Goal: Task Accomplishment & Management: Manage account settings

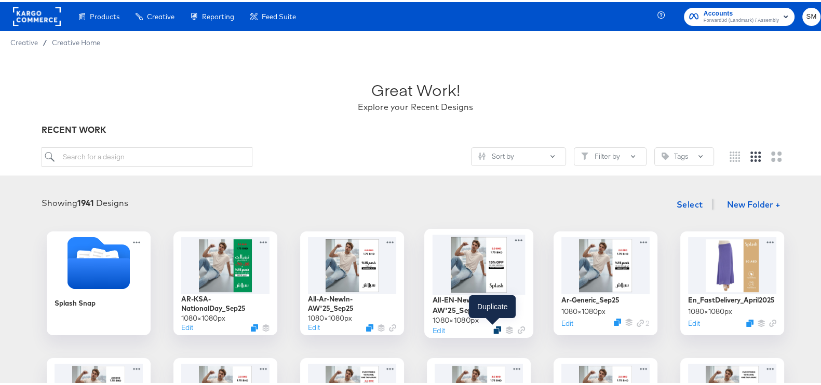
click at [495, 325] on icon "Duplicate" at bounding box center [497, 328] width 8 height 8
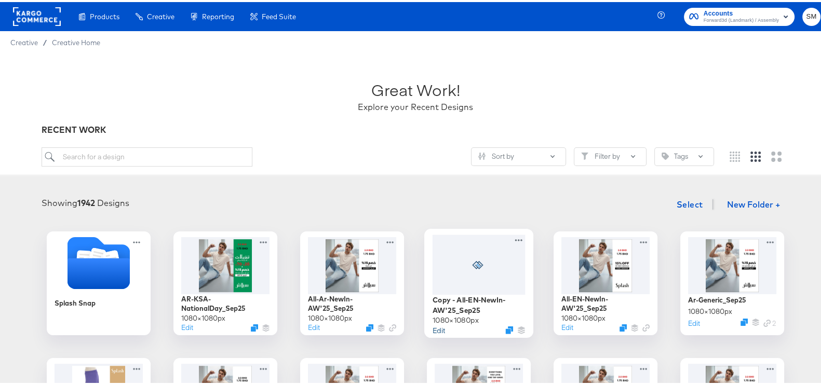
click at [433, 331] on button "Edit" at bounding box center [438, 328] width 12 height 10
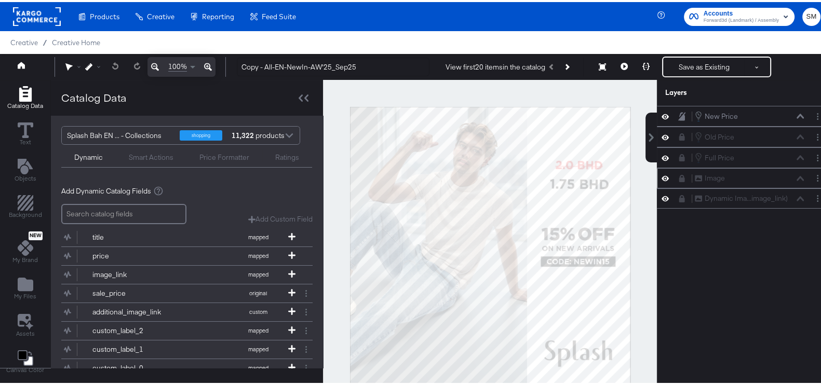
click at [679, 178] on icon at bounding box center [682, 176] width 6 height 7
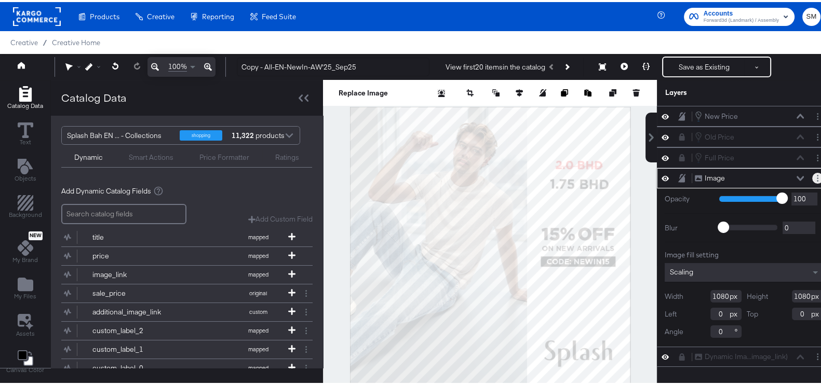
click at [812, 180] on button "Layer Options" at bounding box center [817, 176] width 11 height 11
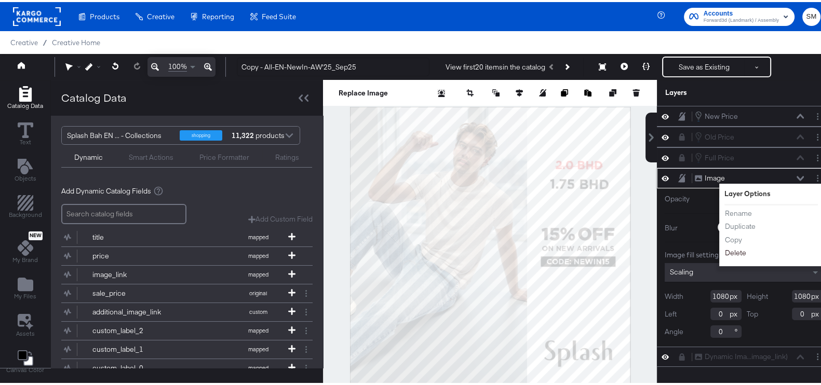
click at [724, 251] on button "Delete" at bounding box center [735, 251] width 22 height 11
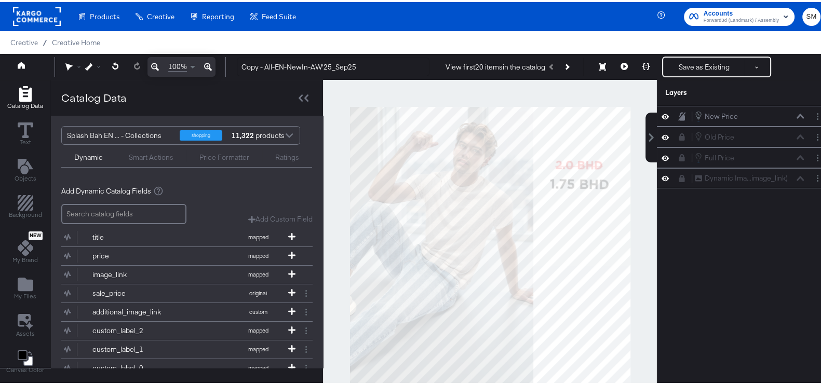
click at [13, 265] on div "Catalog Data Text Objects Background New My Brand My Files Assets Canvas Color" at bounding box center [25, 228] width 50 height 301
click at [23, 280] on icon "Add Files" at bounding box center [26, 282] width 16 height 13
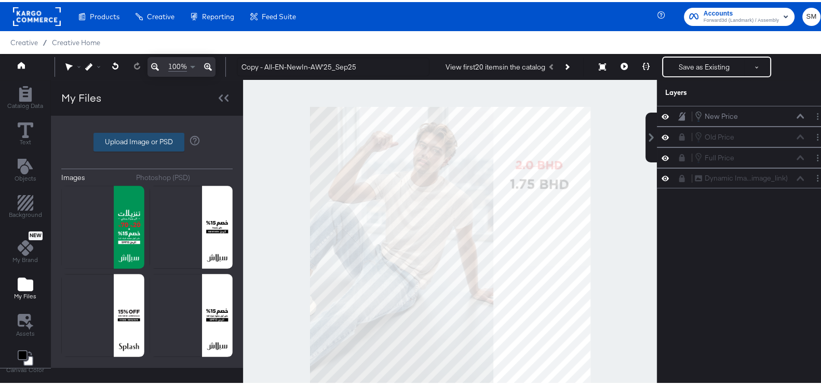
click at [130, 131] on label "Upload Image or PSD" at bounding box center [139, 140] width 90 height 18
click at [147, 140] on input "Upload Image or PSD" at bounding box center [147, 140] width 0 height 0
type input "C:\fakepath\DIT Temp_Free Shipping_11Sep.png"
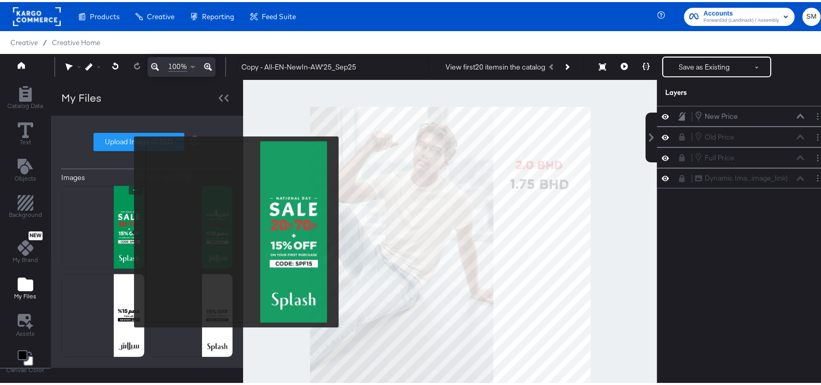
click at [126, 230] on img at bounding box center [102, 225] width 83 height 83
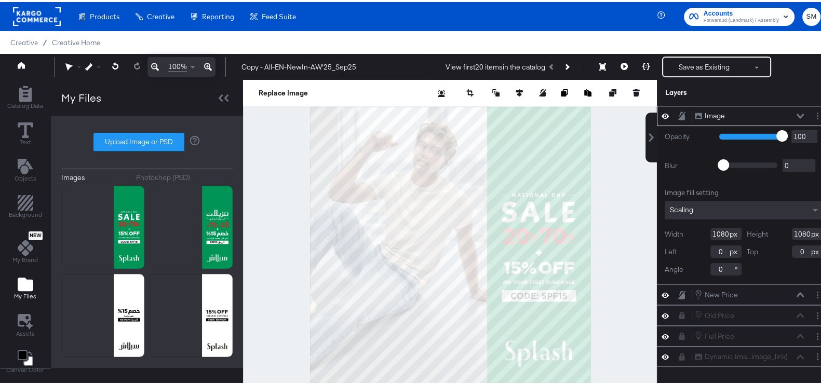
click at [678, 111] on icon at bounding box center [681, 114] width 7 height 9
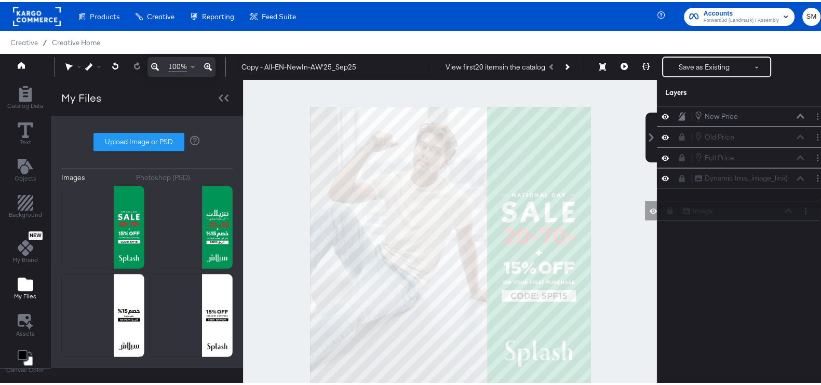
drag, startPoint x: 711, startPoint y: 114, endPoint x: 709, endPoint y: 217, distance: 102.8
click at [709, 217] on div "Image Image New Price New Price Old Price Old Price Full Price Full Price Dynam…" at bounding box center [737, 250] width 187 height 292
click at [679, 134] on icon at bounding box center [682, 134] width 6 height 7
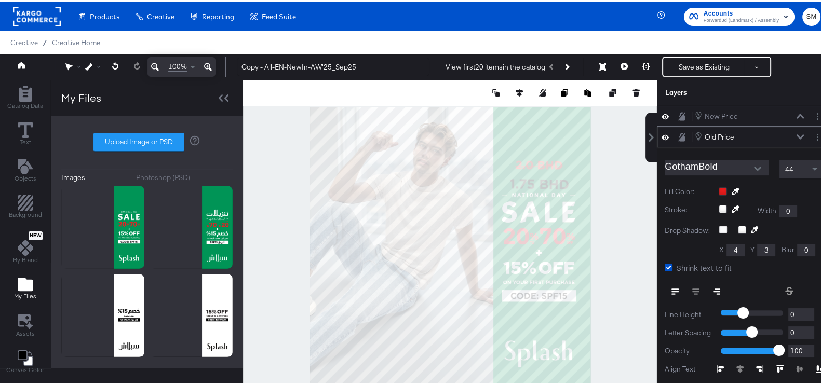
scroll to position [20, 0]
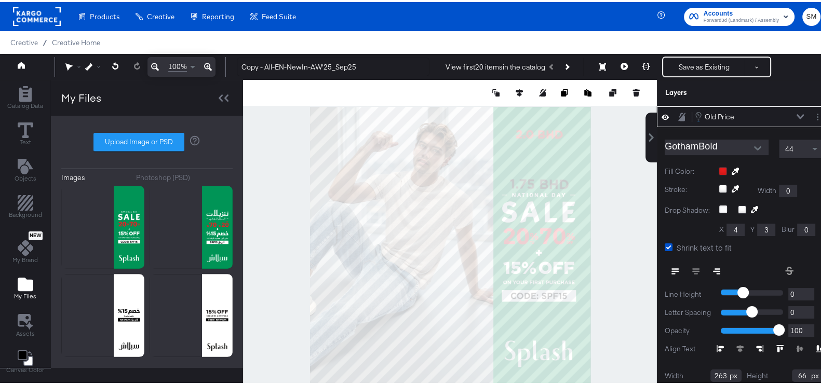
type input "754"
type input "74"
click at [678, 113] on icon at bounding box center [681, 115] width 7 height 8
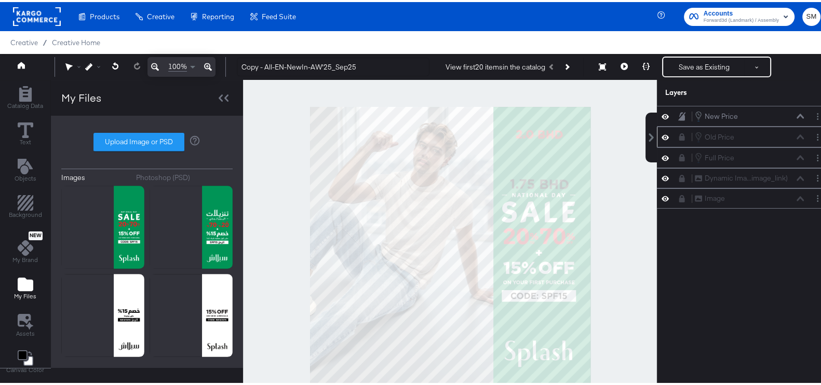
scroll to position [0, 0]
click at [679, 134] on icon at bounding box center [682, 134] width 6 height 7
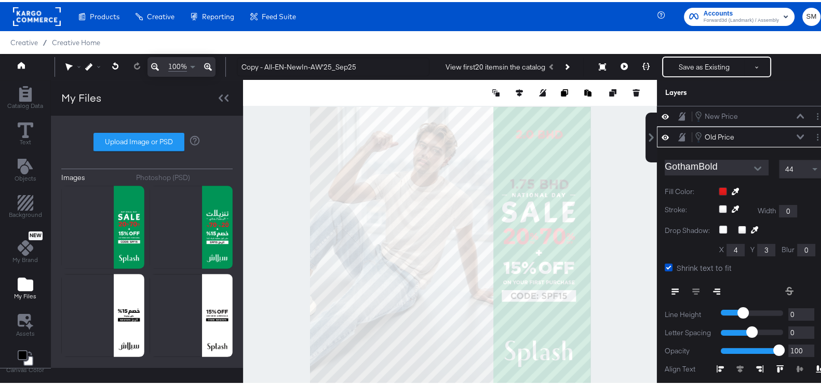
scroll to position [20, 0]
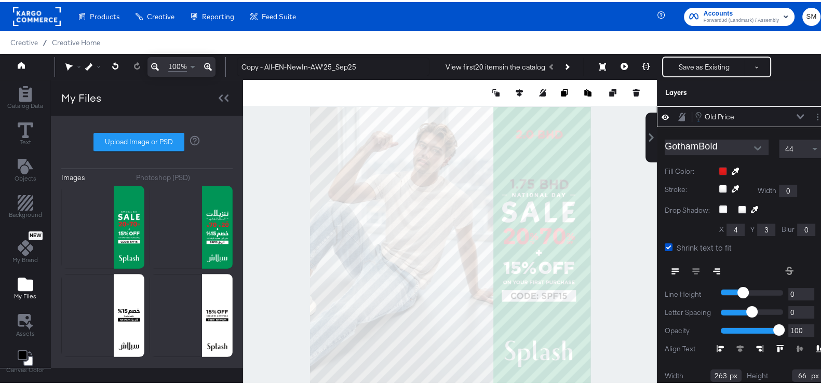
click at [678, 112] on icon at bounding box center [681, 115] width 7 height 8
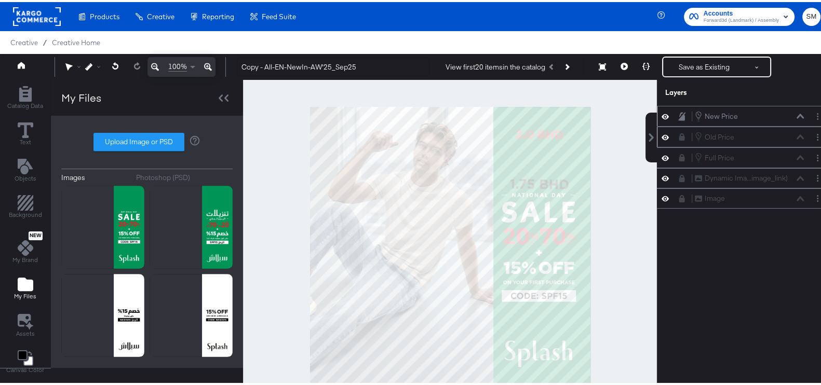
click at [678, 113] on icon at bounding box center [681, 114] width 7 height 9
click at [678, 113] on icon at bounding box center [681, 114] width 7 height 7
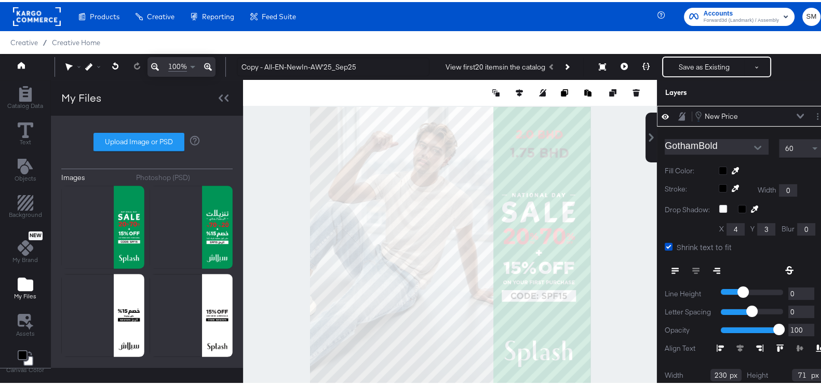
type input "141"
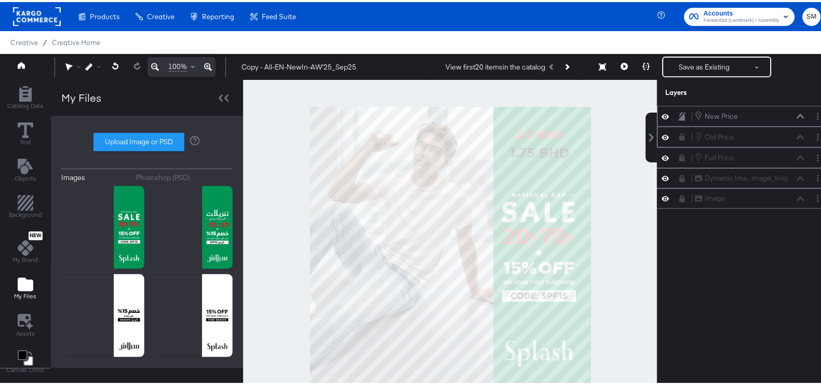
click at [587, 161] on div at bounding box center [450, 245] width 414 height 334
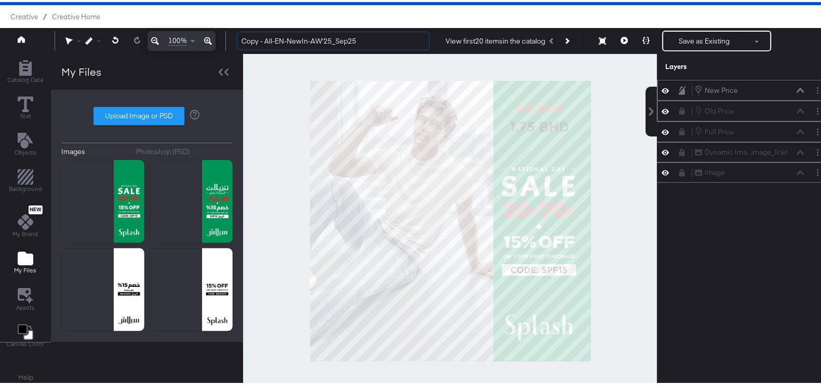
drag, startPoint x: 331, startPoint y: 37, endPoint x: 209, endPoint y: 52, distance: 123.0
click at [209, 52] on div "Guides!! 100% Copy - All-EN-NewIn-AW'25_Sep25 View first 20 items in the catalo…" at bounding box center [415, 39] width 830 height 26
type input "EN-KSA-NationalDay_Sep25"
click at [696, 41] on button "Save as Existing" at bounding box center [703, 39] width 81 height 19
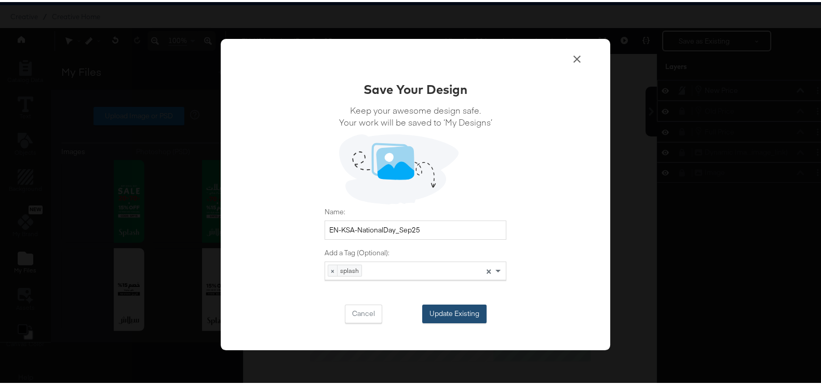
click at [431, 319] on button "Update Existing" at bounding box center [454, 312] width 64 height 19
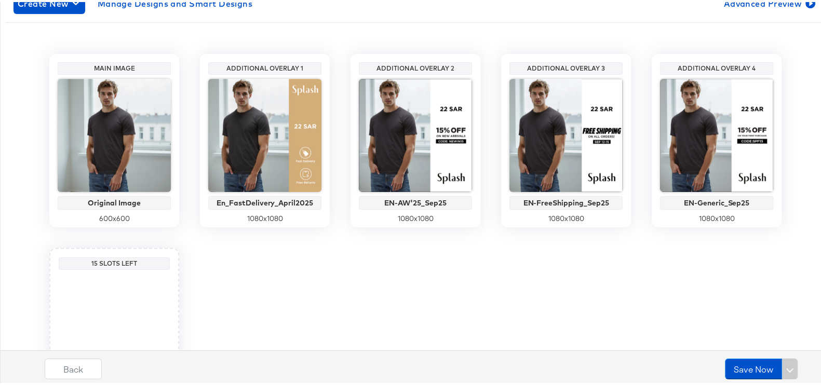
scroll to position [259, 0]
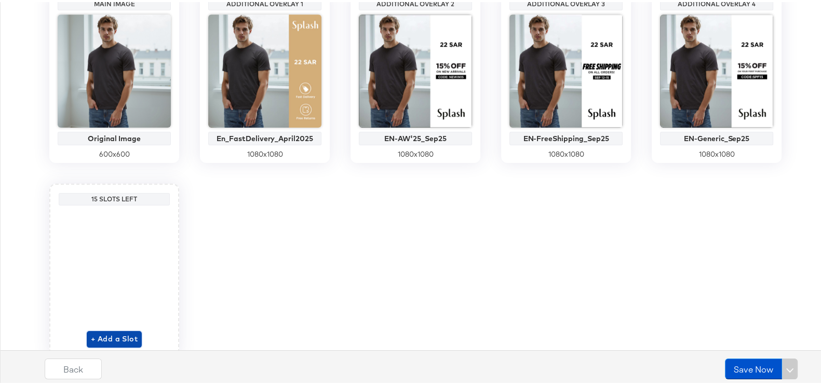
click at [124, 331] on span "+ Add a Slot" at bounding box center [114, 337] width 47 height 13
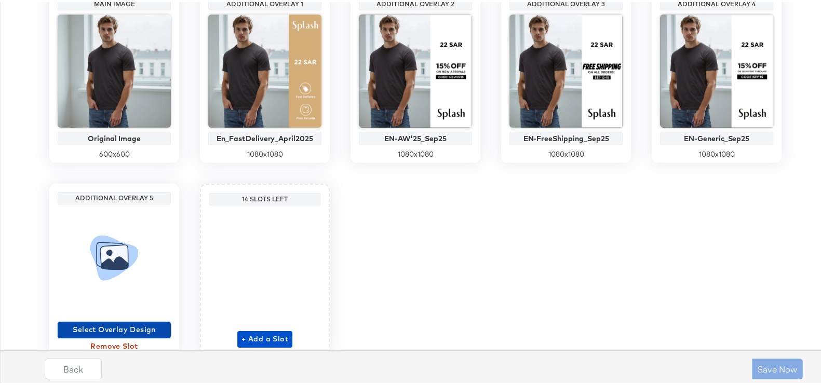
click at [124, 324] on span "Select Overlay Design" at bounding box center [114, 327] width 105 height 13
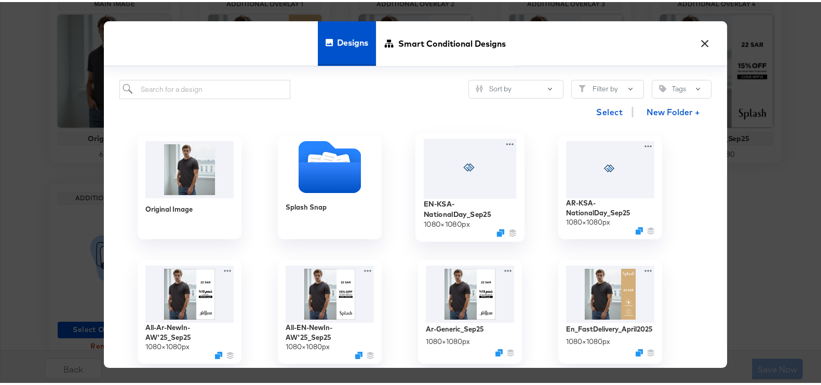
click at [443, 173] on div at bounding box center [470, 167] width 93 height 60
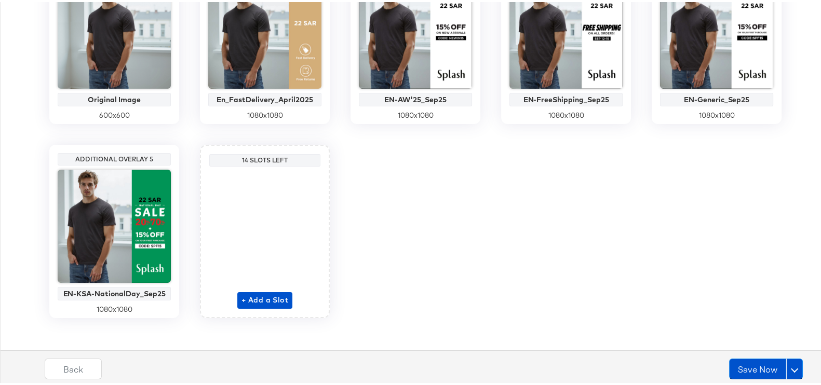
scroll to position [304, 0]
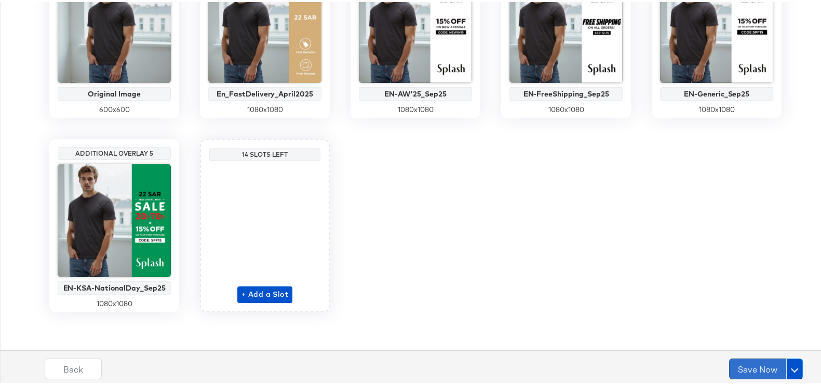
click at [746, 368] on button "Save Now" at bounding box center [757, 367] width 57 height 21
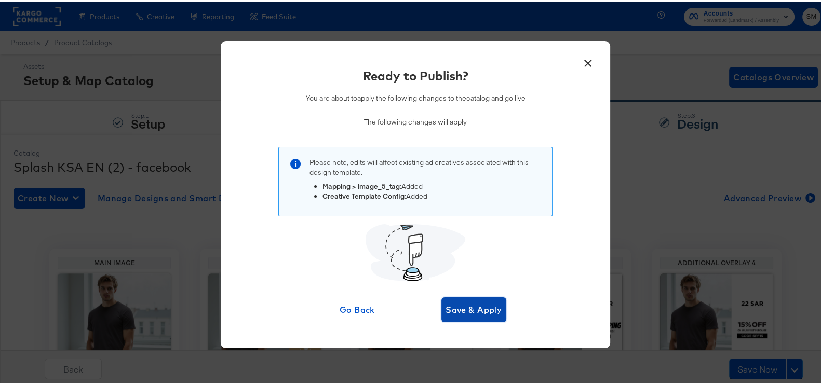
click at [458, 303] on span "Save & Apply" at bounding box center [473, 308] width 57 height 15
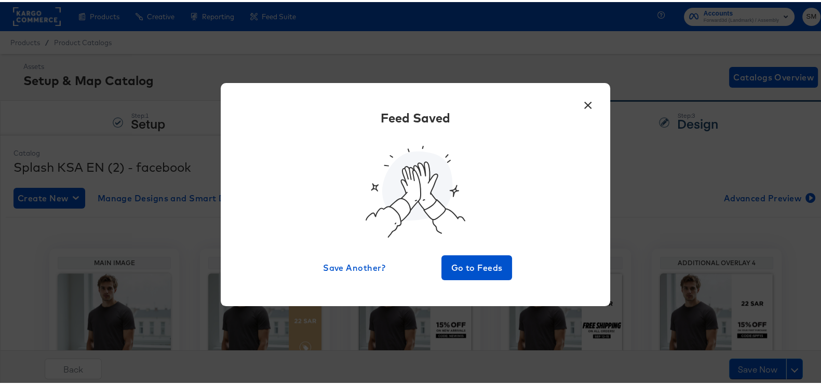
click at [583, 97] on button "×" at bounding box center [587, 100] width 19 height 19
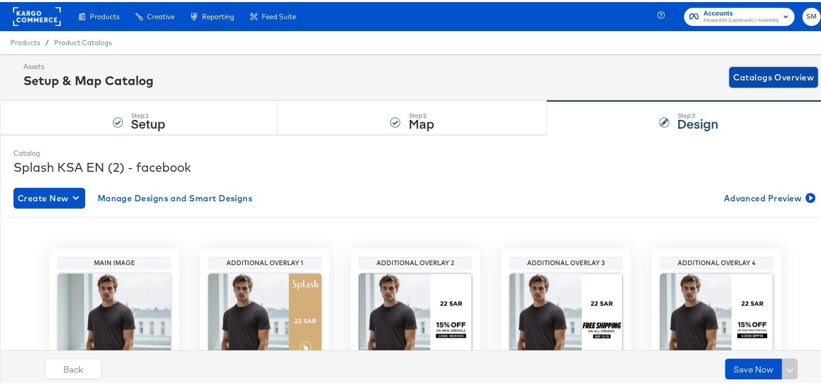
click at [768, 75] on span "Catalogs Overview" at bounding box center [773, 75] width 80 height 15
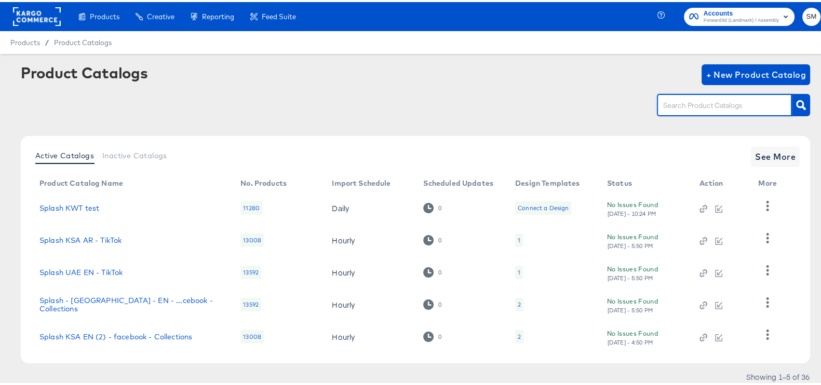
click at [699, 99] on input "text" at bounding box center [716, 104] width 111 height 12
type input "ksa"
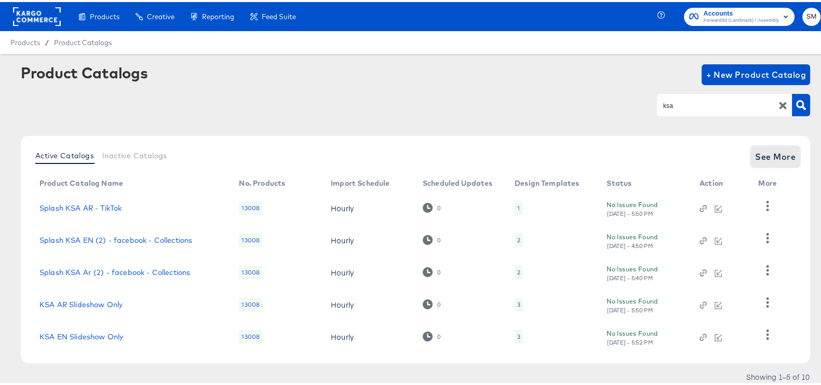
click at [766, 156] on span "See More" at bounding box center [775, 154] width 40 height 15
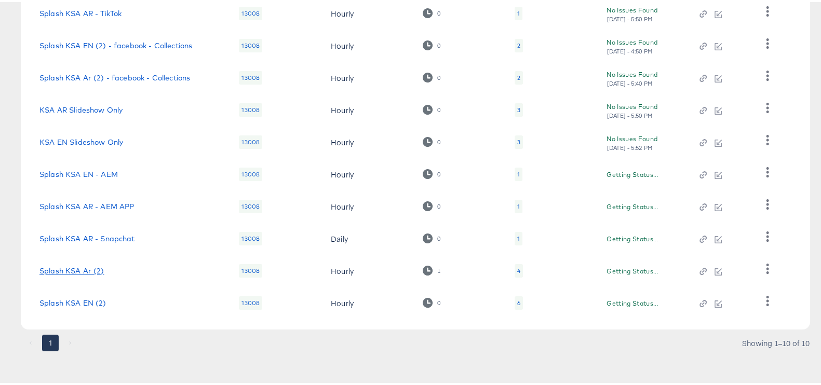
scroll to position [195, 0]
click at [77, 303] on link "Splash KSA EN (2)" at bounding box center [72, 301] width 67 height 8
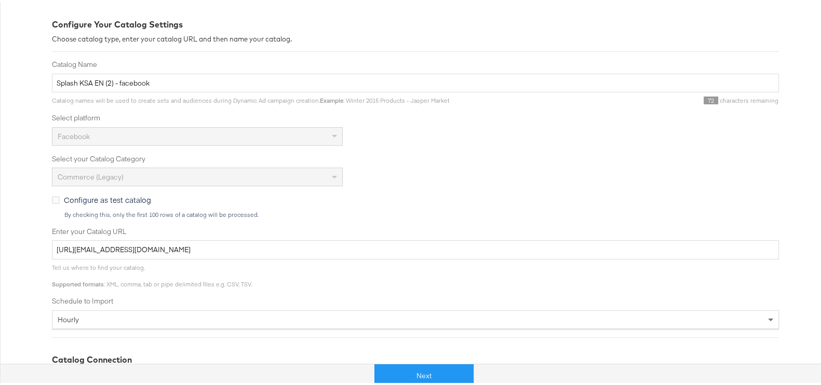
scroll to position [324, 0]
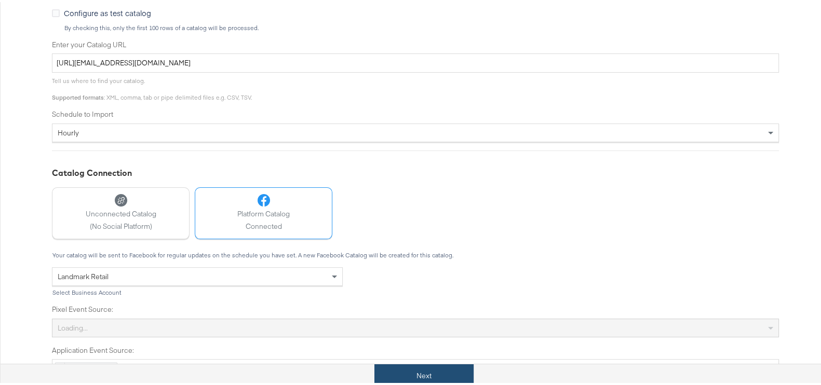
click at [425, 376] on button "Next" at bounding box center [423, 373] width 99 height 23
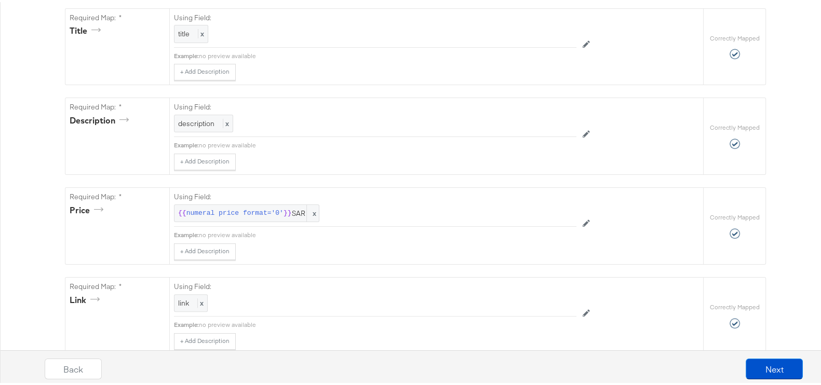
scroll to position [0, 0]
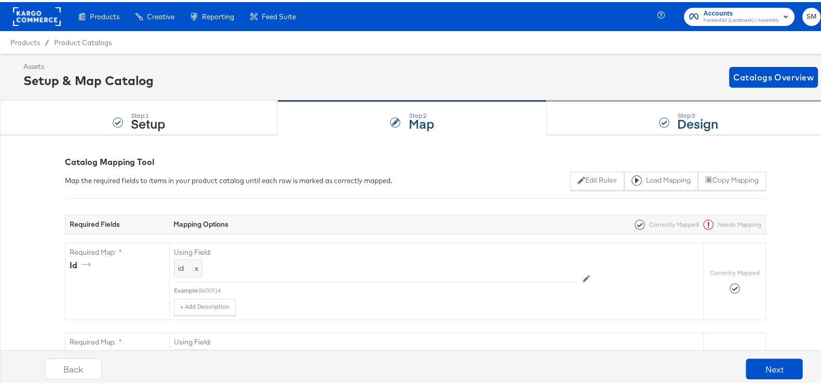
drag, startPoint x: 585, startPoint y: 112, endPoint x: 570, endPoint y: 129, distance: 22.5
click at [586, 112] on div "Step: 3 Design" at bounding box center [689, 116] width 284 height 34
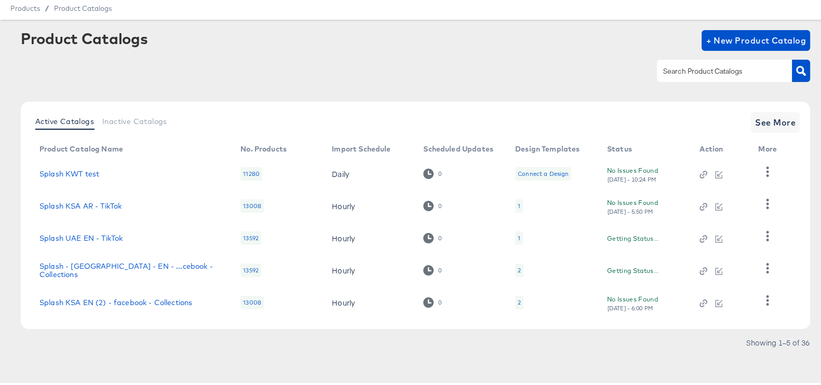
scroll to position [34, 0]
click at [749, 75] on input "text" at bounding box center [716, 70] width 111 height 12
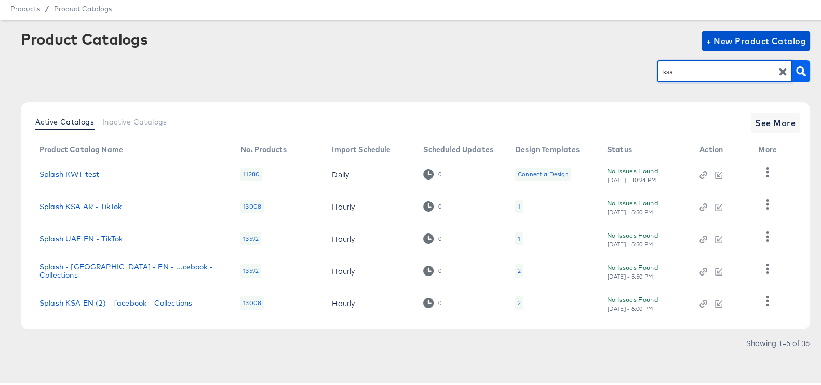
type input "ksa"
click at [799, 74] on button "button" at bounding box center [801, 69] width 18 height 22
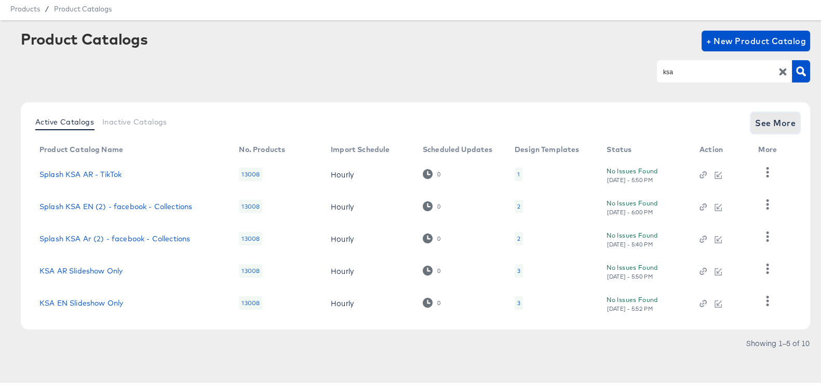
click at [780, 123] on span "See More" at bounding box center [775, 121] width 40 height 15
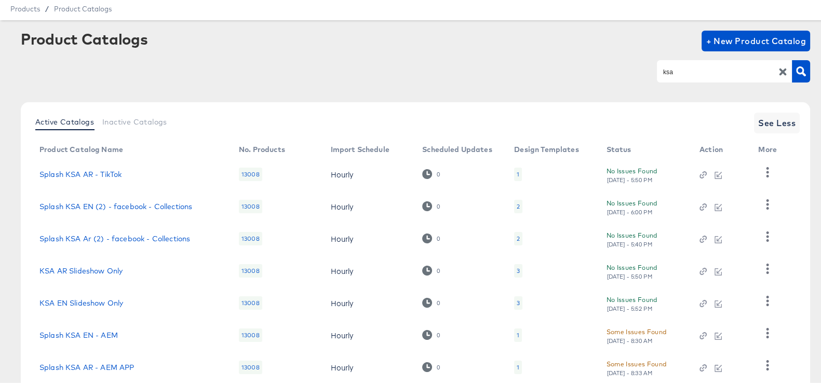
scroll to position [195, 0]
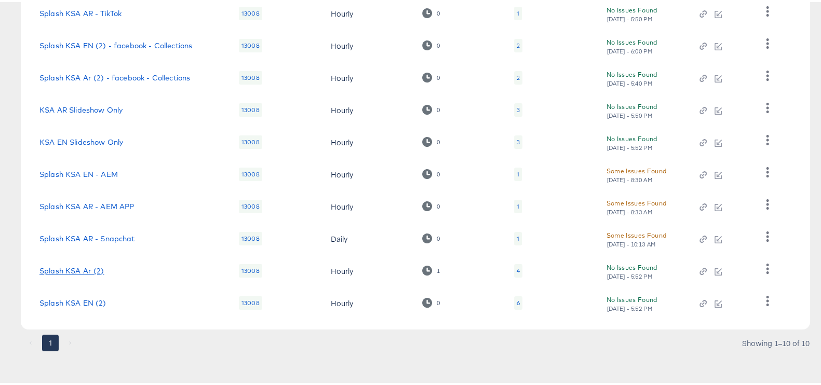
click at [83, 271] on link "Splash KSA Ar (2)" at bounding box center [71, 269] width 65 height 8
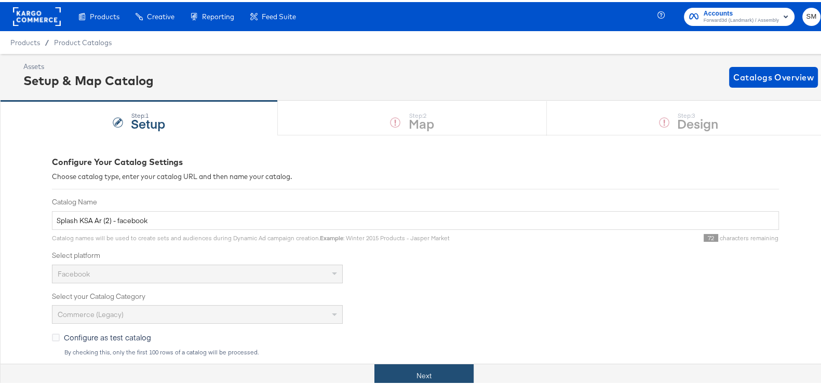
click at [394, 366] on button "Next" at bounding box center [423, 373] width 99 height 23
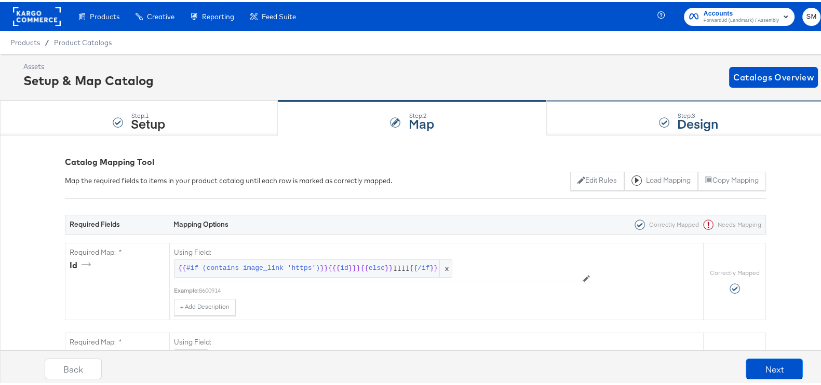
click at [609, 118] on div "Step: 3 Design" at bounding box center [689, 116] width 284 height 34
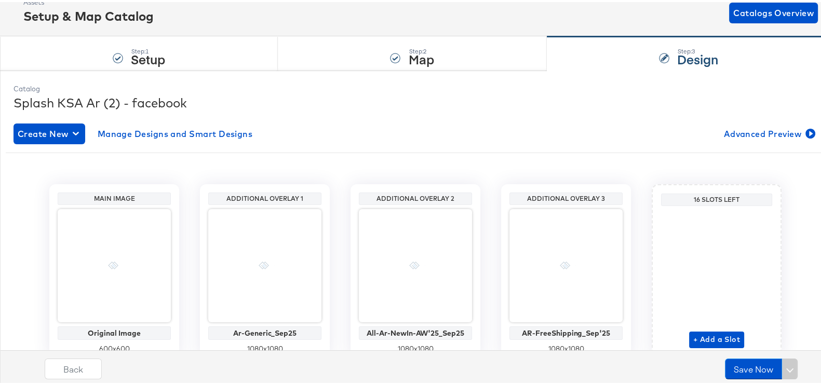
scroll to position [110, 0]
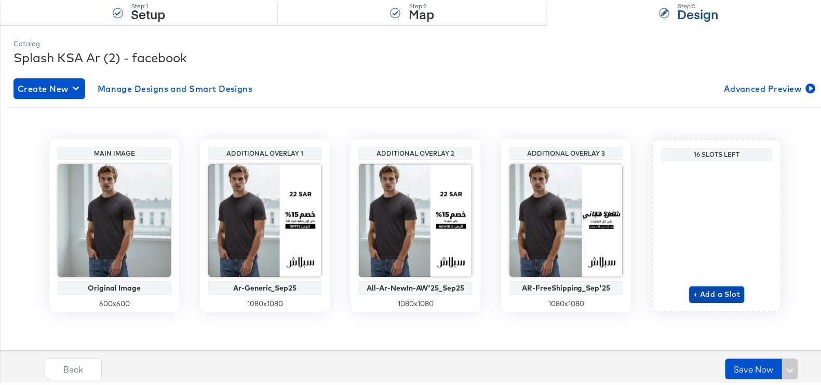
click at [727, 297] on span "+ Add a Slot" at bounding box center [716, 292] width 47 height 13
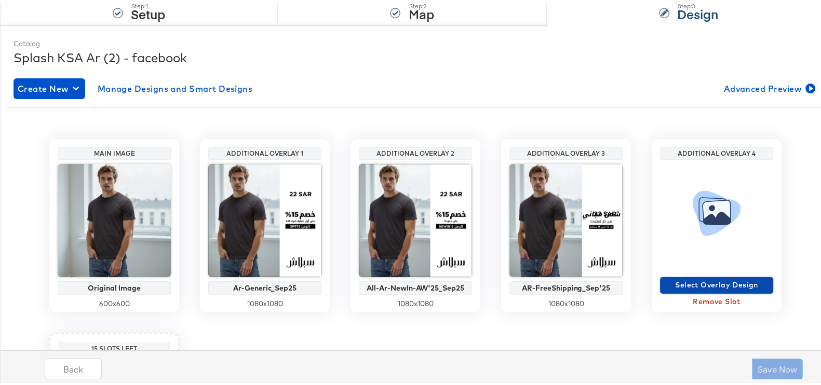
click at [675, 283] on span "Select Overlay Design" at bounding box center [716, 283] width 105 height 13
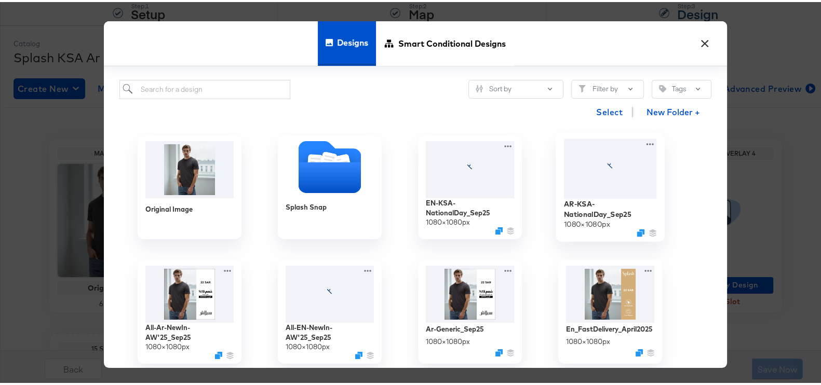
click at [612, 180] on div at bounding box center [610, 167] width 93 height 60
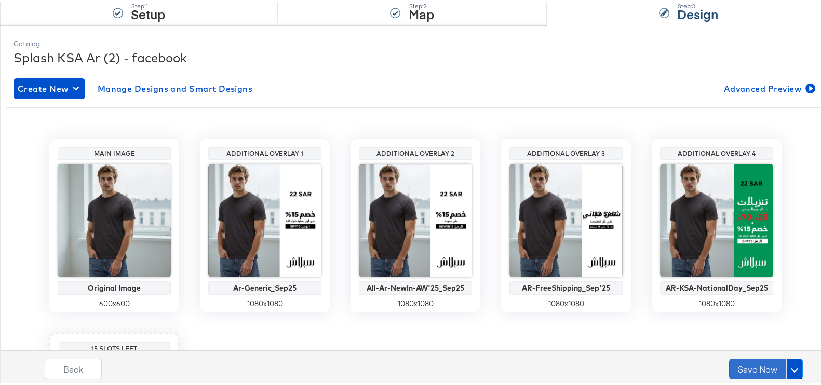
click at [759, 370] on button "Save Now" at bounding box center [757, 367] width 57 height 21
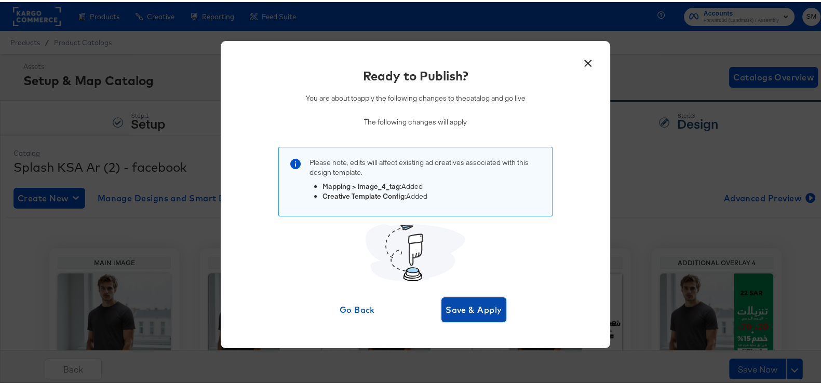
click at [459, 304] on span "Save & Apply" at bounding box center [473, 308] width 57 height 15
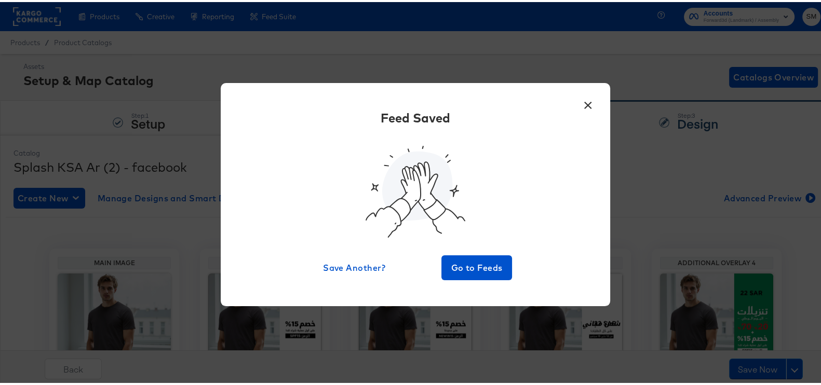
click at [579, 102] on button "×" at bounding box center [587, 100] width 19 height 19
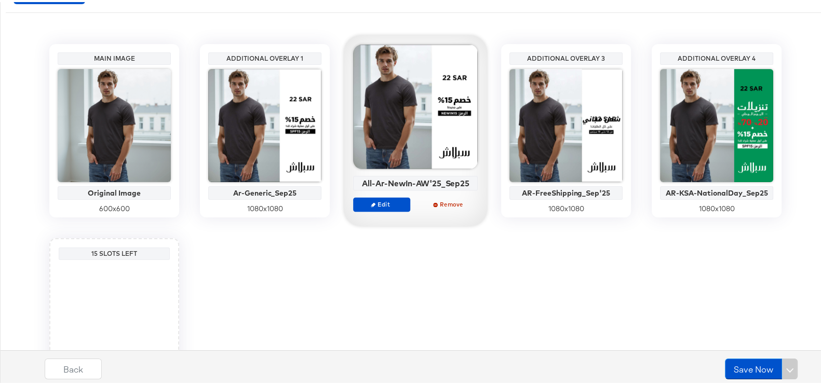
scroll to position [129, 0]
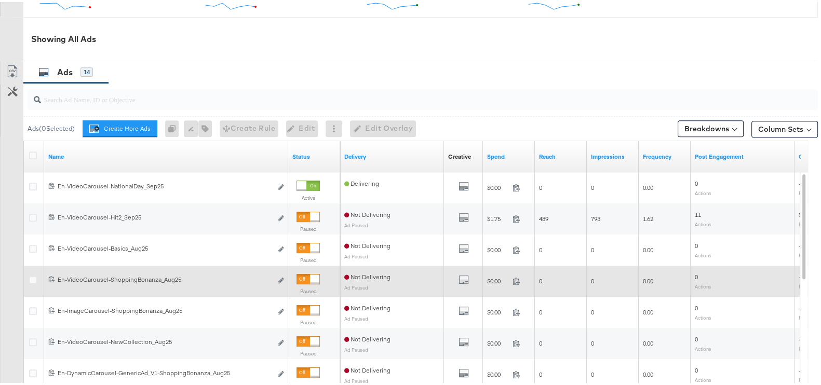
scroll to position [548, 0]
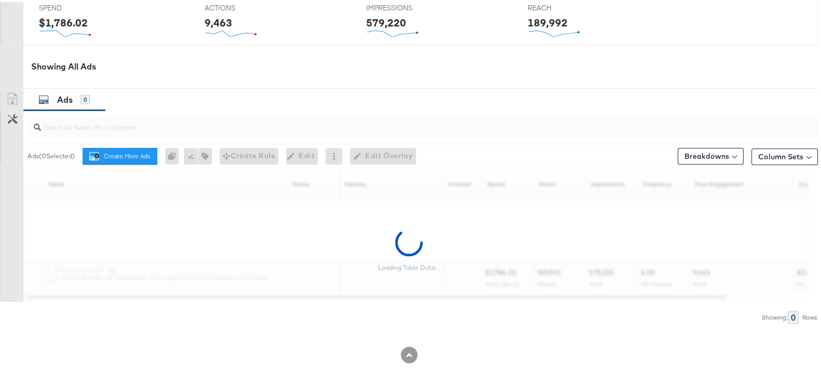
scroll to position [484, 0]
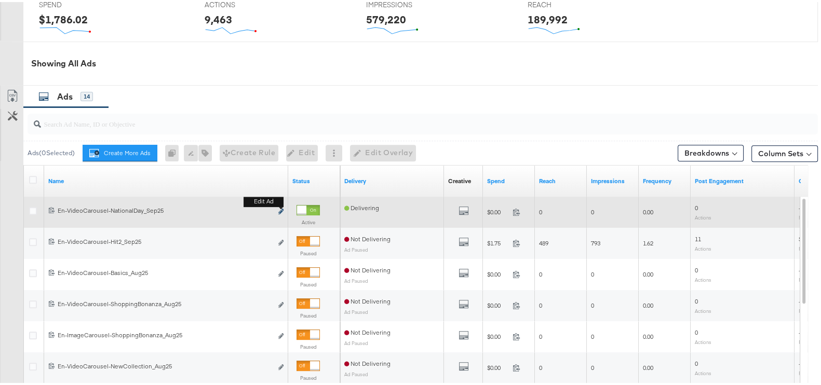
click at [281, 212] on icon "link" at bounding box center [280, 210] width 5 height 6
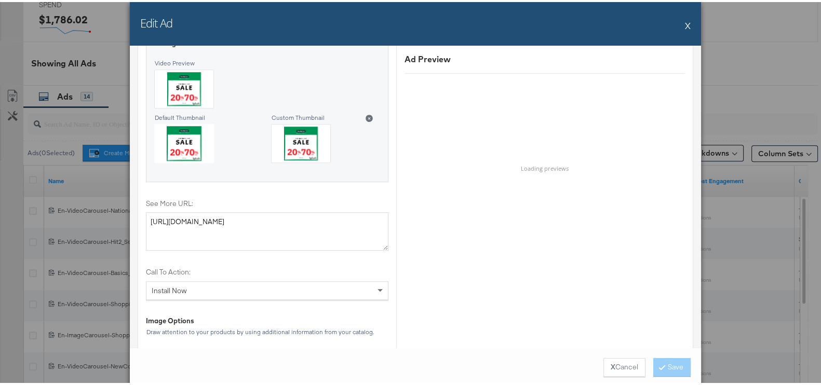
scroll to position [1217, 0]
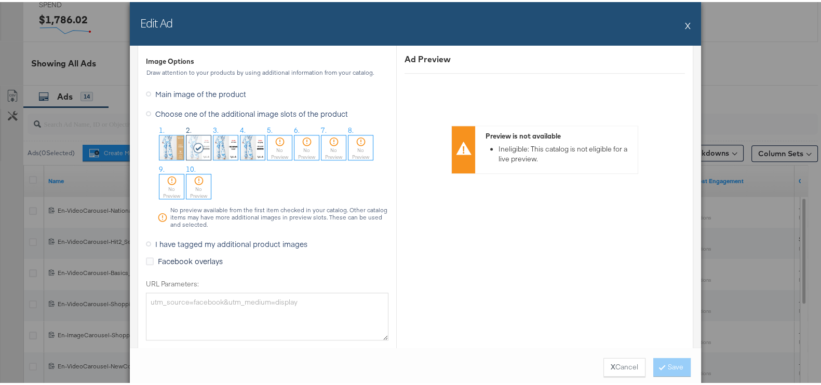
click at [273, 146] on div "No Preview" at bounding box center [279, 151] width 24 height 13
click at [662, 362] on button "Save" at bounding box center [671, 365] width 37 height 19
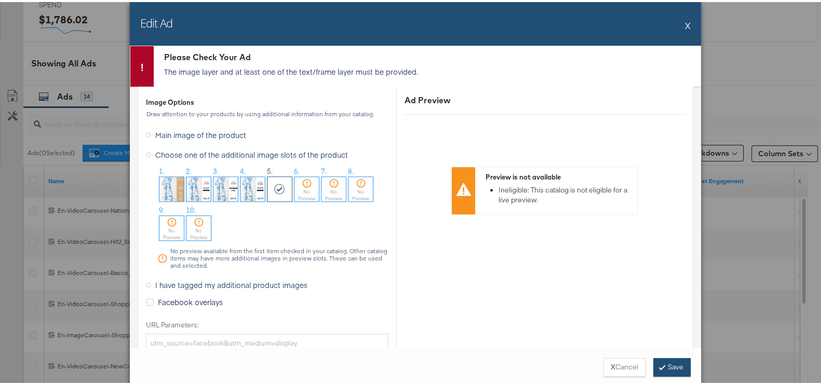
click at [662, 362] on button "Save" at bounding box center [671, 365] width 37 height 19
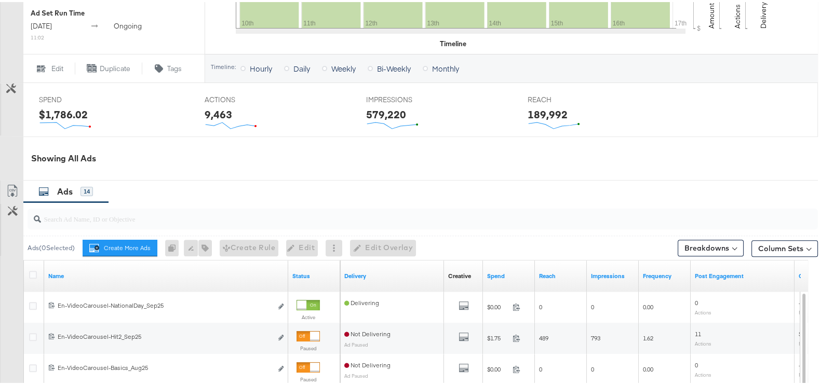
scroll to position [584, 0]
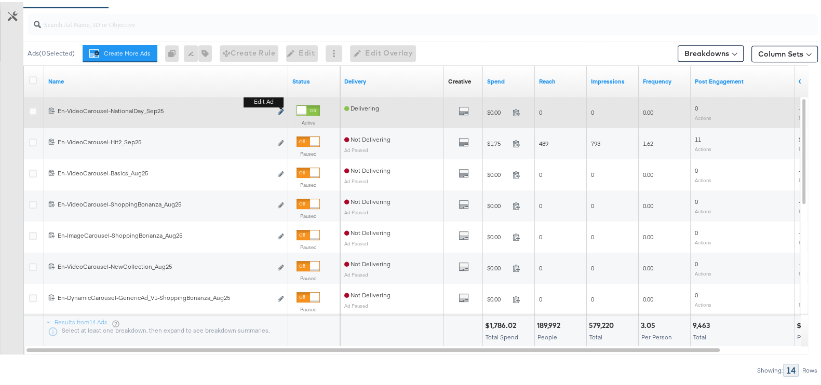
click at [278, 111] on button "Edit ad" at bounding box center [281, 110] width 6 height 11
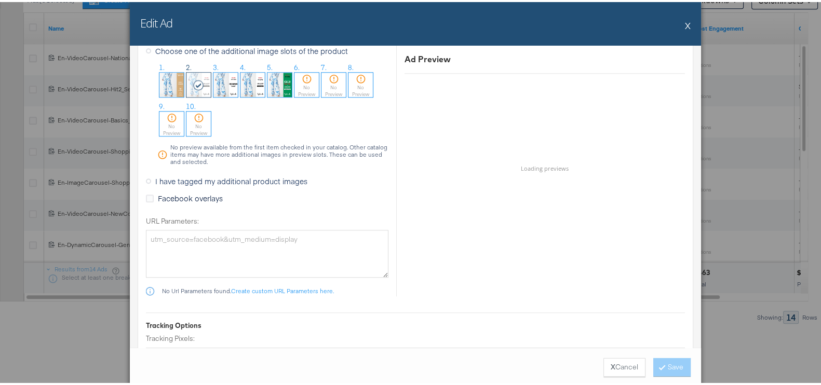
scroll to position [1282, 0]
click at [275, 83] on img at bounding box center [279, 81] width 24 height 24
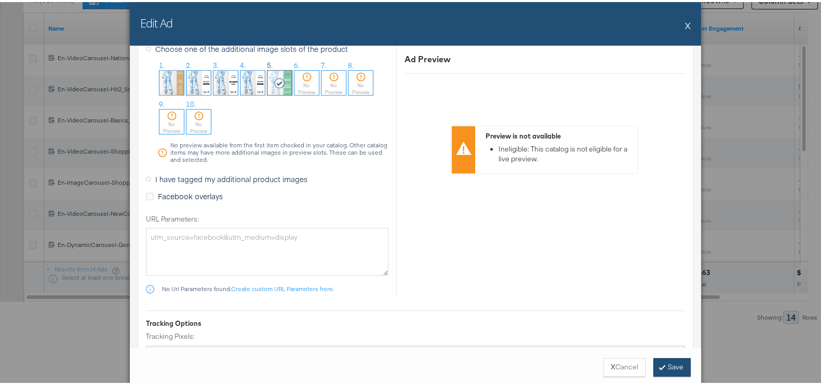
click at [673, 362] on button "Save" at bounding box center [671, 365] width 37 height 19
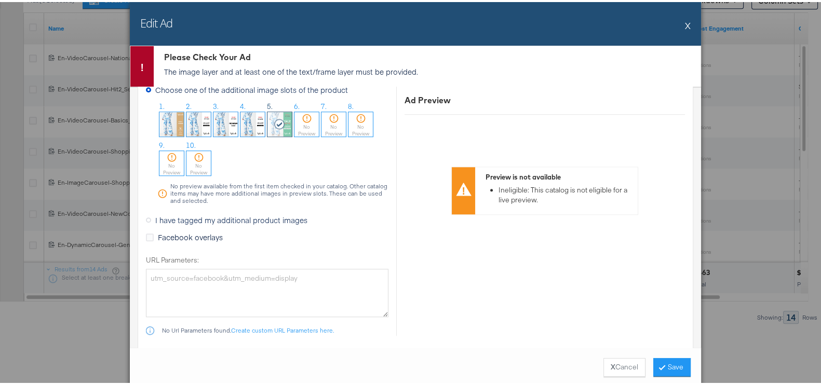
click at [679, 21] on div "Edit Ad X" at bounding box center [415, 22] width 571 height 44
click at [685, 18] on button "X" at bounding box center [688, 23] width 6 height 21
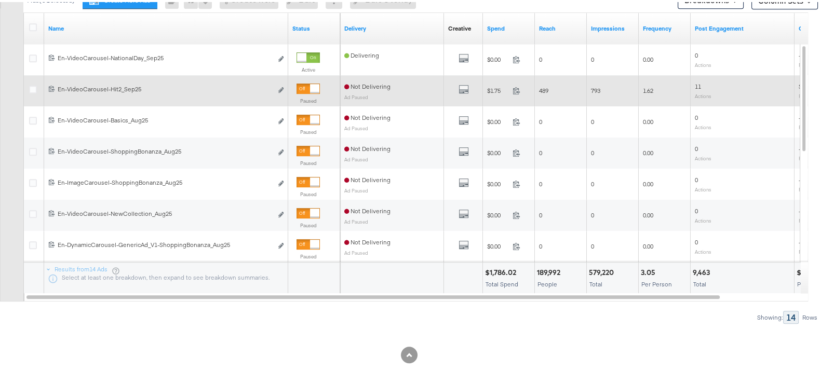
scroll to position [186, 0]
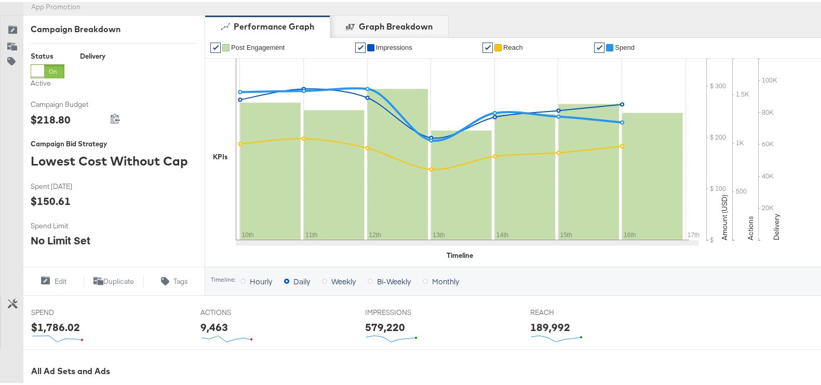
scroll to position [9, 0]
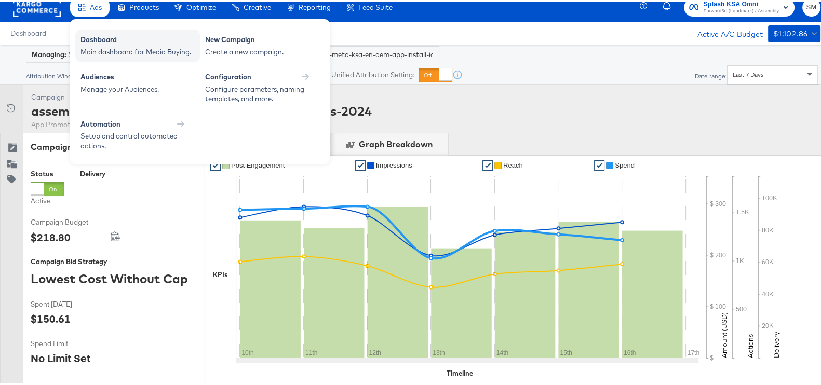
click at [95, 40] on div "Dashboard" at bounding box center [137, 39] width 114 height 12
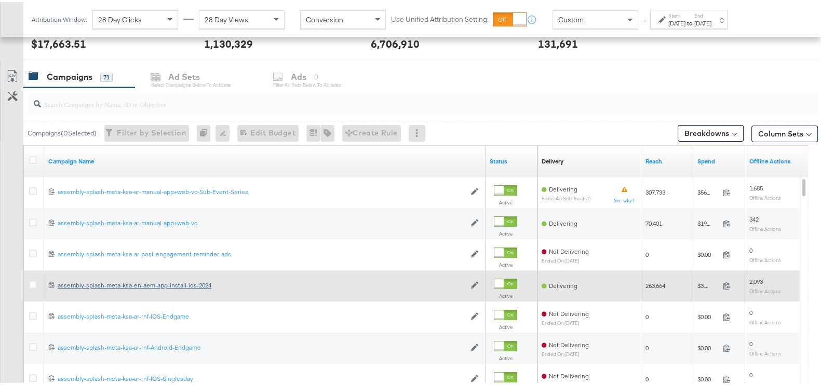
scroll to position [500, 0]
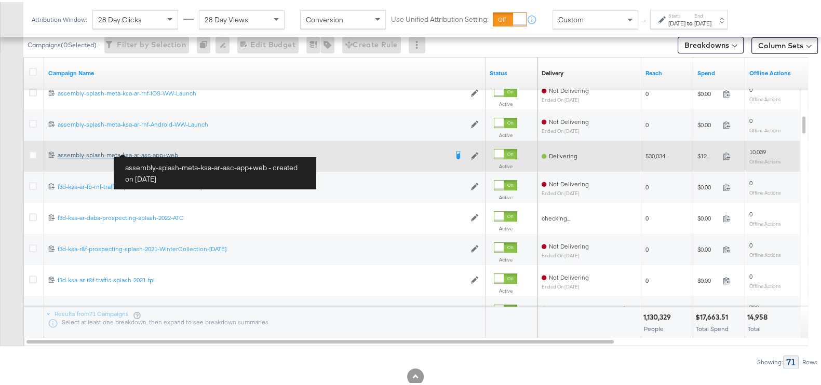
click at [153, 151] on div "assembly-splash-meta-ksa-ar-asc-app+web assembly-splash-meta-ksa-ar-asc-app+web" at bounding box center [252, 153] width 389 height 8
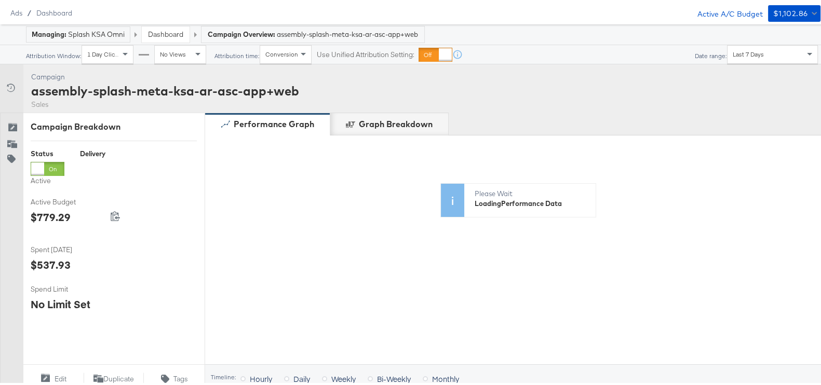
scroll to position [389, 0]
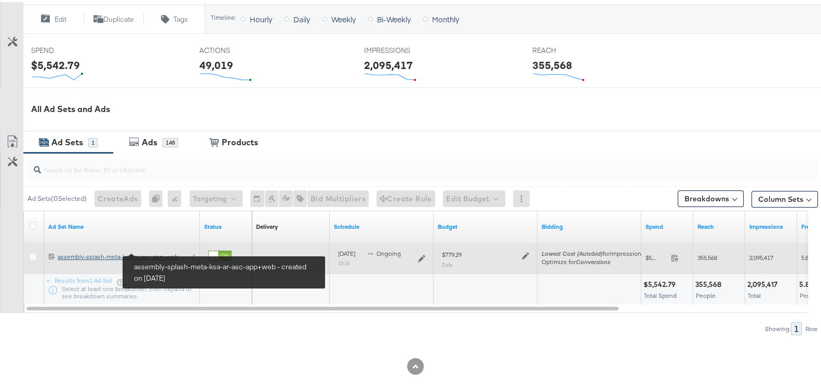
click at [161, 251] on div "assembly-splash-meta-ksa-ar-asc-app+web assembly-splash-meta-ksa-ar-asc-app+web" at bounding box center [121, 255] width 126 height 8
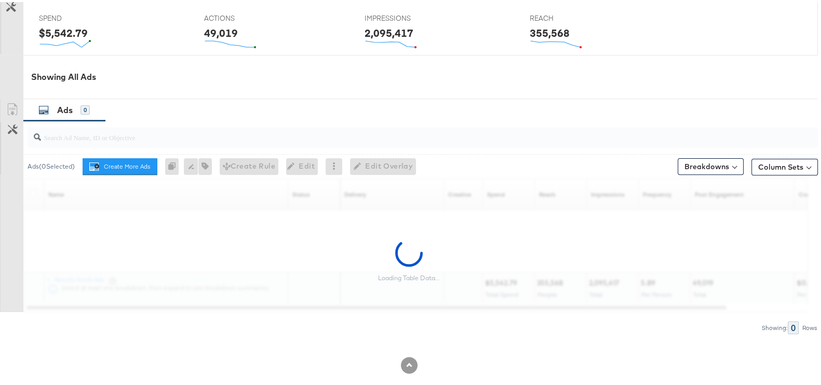
scroll to position [460, 0]
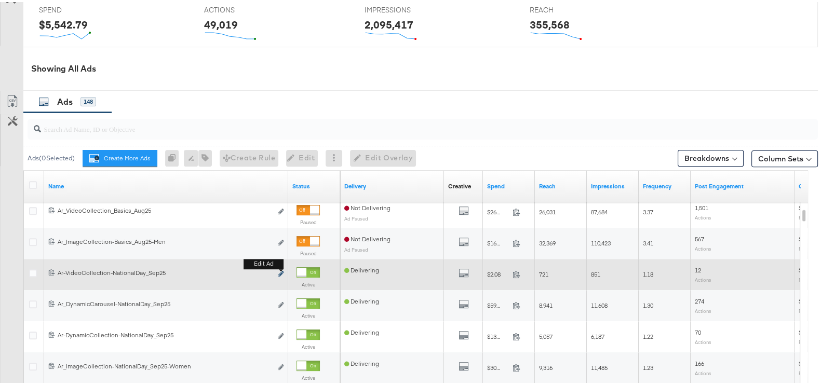
click at [279, 270] on icon "link" at bounding box center [280, 272] width 5 height 6
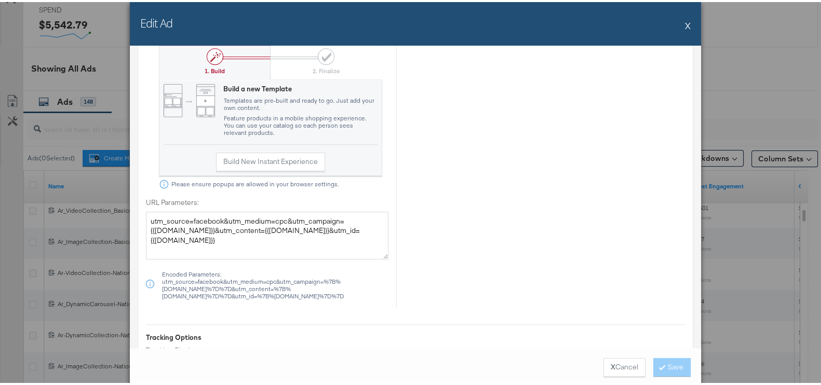
scroll to position [908, 0]
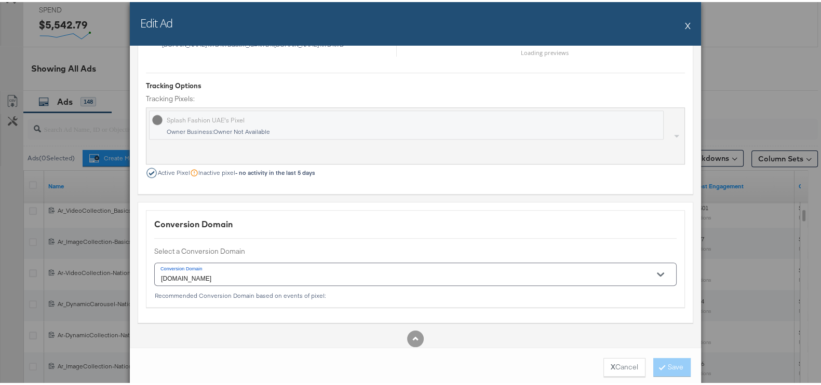
click at [685, 22] on button "X" at bounding box center [688, 23] width 6 height 21
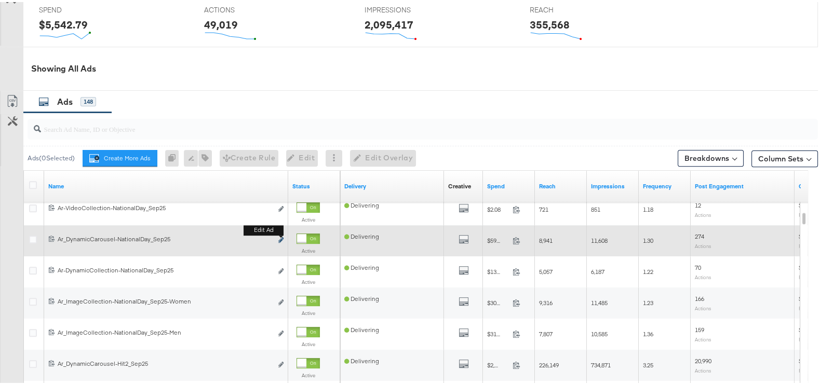
click at [280, 237] on icon "link" at bounding box center [280, 238] width 5 height 6
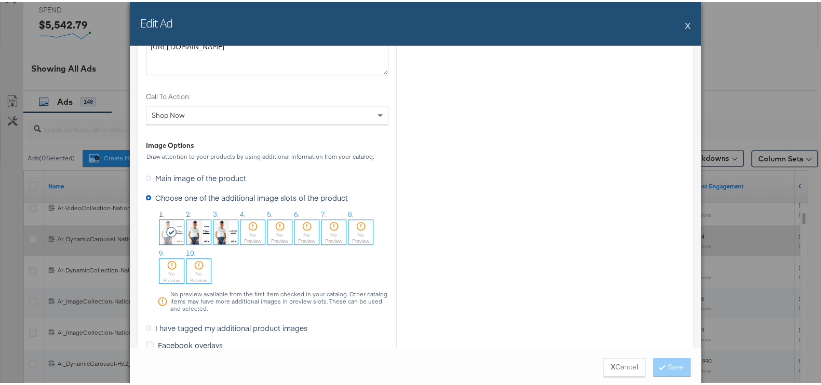
scroll to position [958, 0]
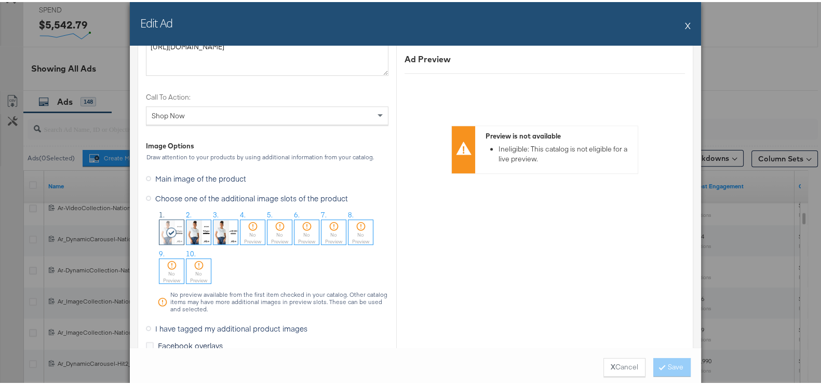
click at [249, 231] on div "No Preview" at bounding box center [252, 235] width 24 height 13
click at [653, 364] on button "Save" at bounding box center [671, 365] width 37 height 19
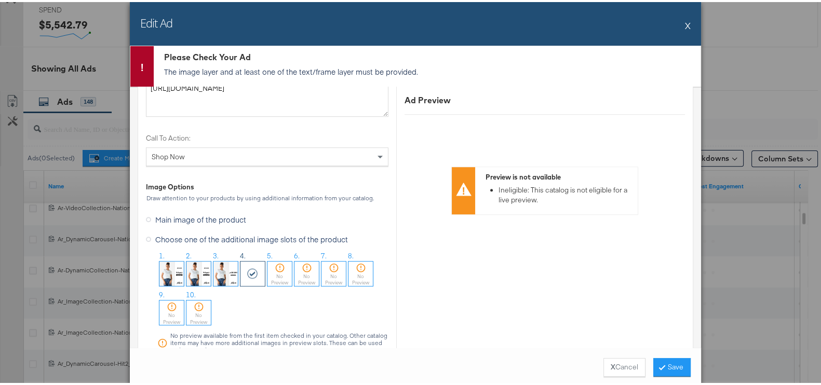
click at [653, 365] on button "Save" at bounding box center [671, 365] width 37 height 19
drag, startPoint x: 685, startPoint y: 21, endPoint x: 628, endPoint y: 50, distance: 64.1
click at [685, 21] on button "X" at bounding box center [688, 23] width 6 height 21
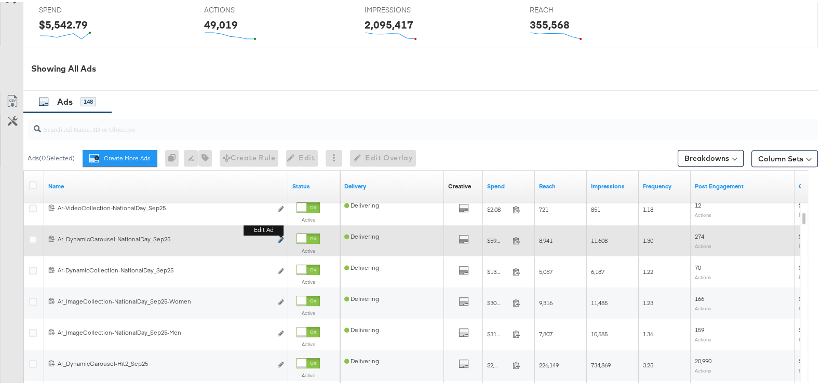
click at [282, 236] on icon "link" at bounding box center [280, 238] width 5 height 6
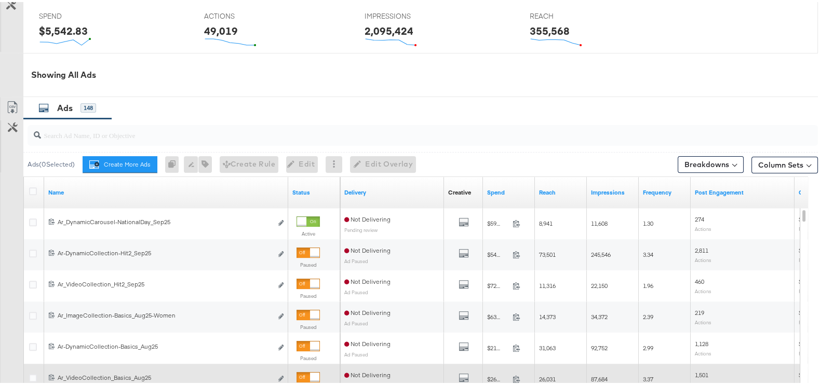
scroll to position [389, 0]
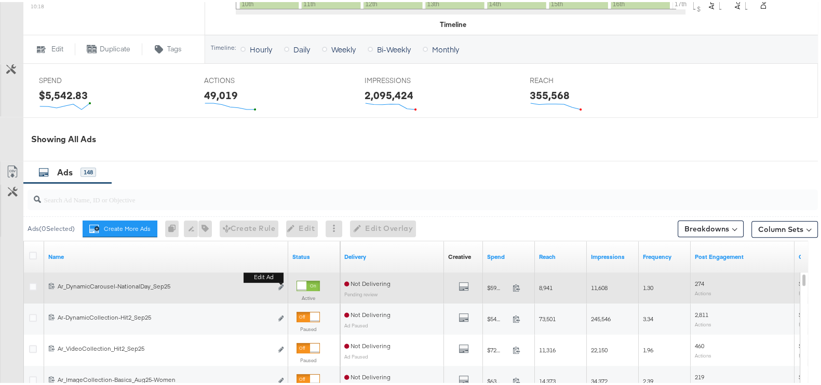
click at [283, 287] on button "Edit ad" at bounding box center [281, 285] width 6 height 11
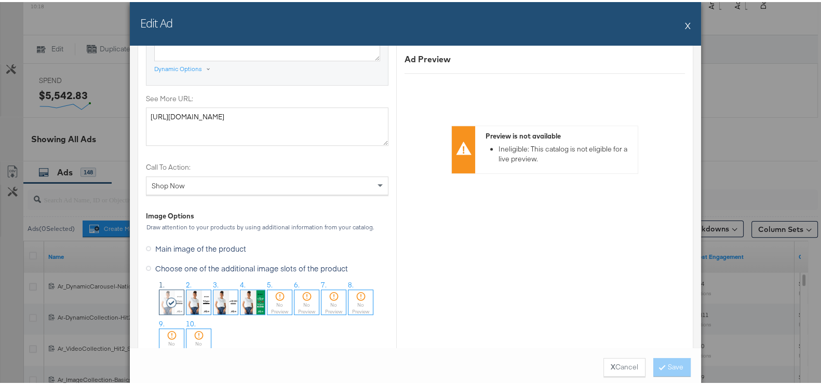
scroll to position [908, 0]
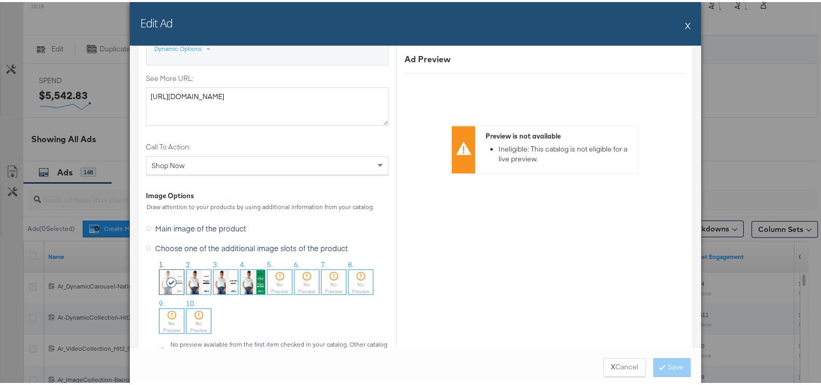
click at [253, 278] on img at bounding box center [252, 280] width 24 height 24
click at [686, 360] on div "X Cancel Save" at bounding box center [415, 365] width 571 height 39
click at [683, 364] on button "Save" at bounding box center [671, 365] width 37 height 19
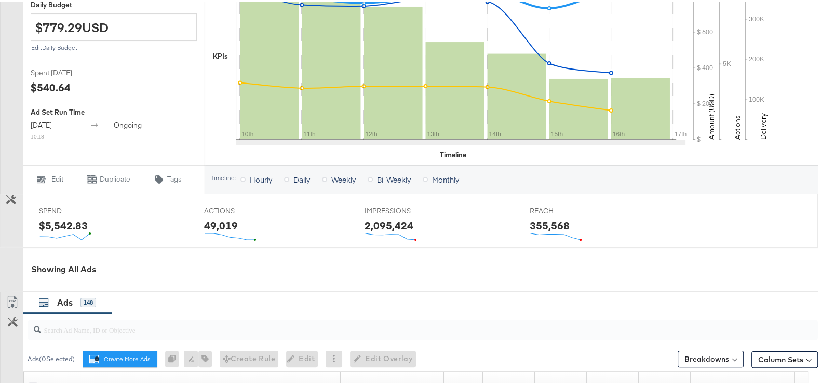
scroll to position [584, 0]
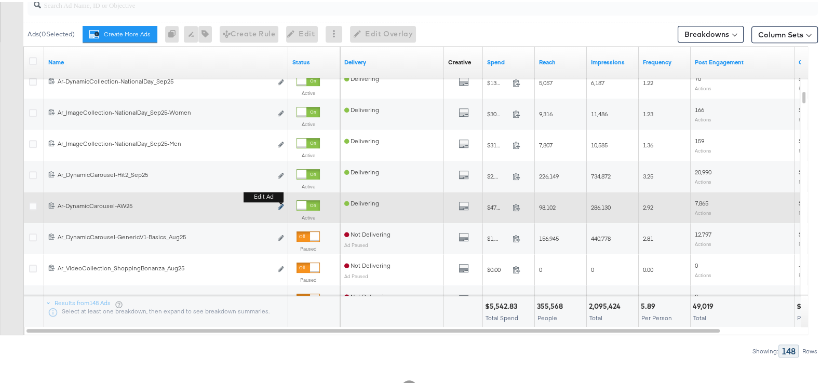
click at [280, 206] on icon "link" at bounding box center [280, 205] width 5 height 6
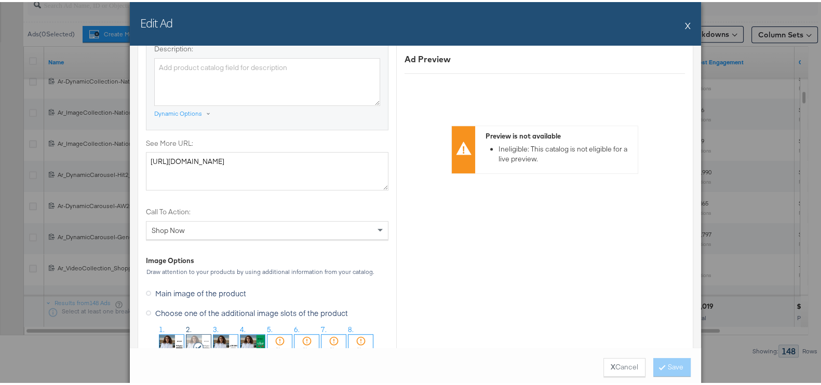
scroll to position [973, 0]
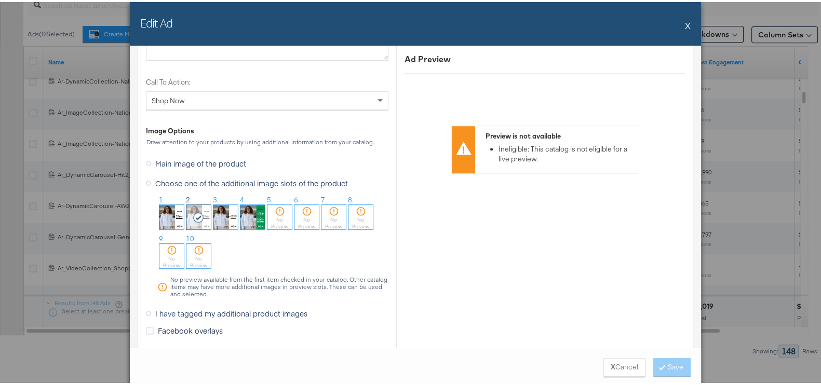
click at [677, 22] on div "Edit Ad X" at bounding box center [415, 22] width 571 height 44
click at [685, 17] on button "X" at bounding box center [688, 23] width 6 height 21
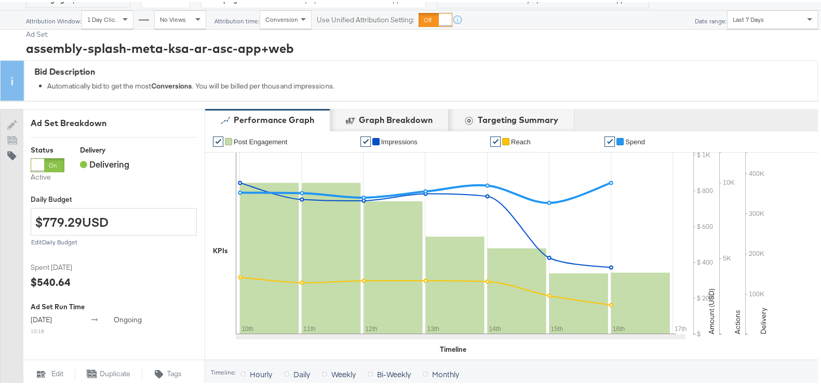
scroll to position [0, 0]
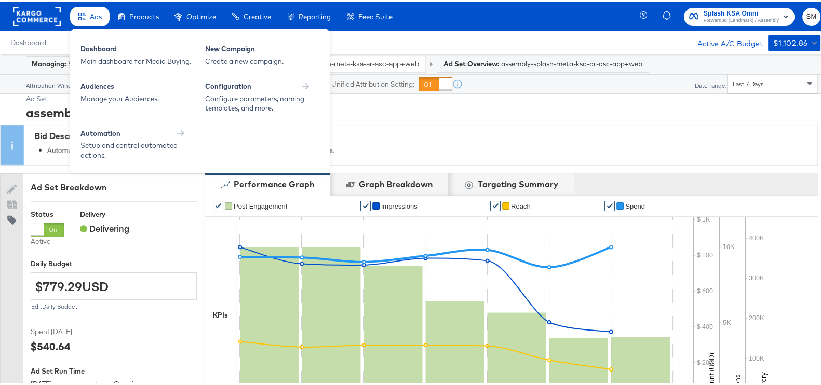
click at [90, 14] on span "Ads" at bounding box center [96, 14] width 12 height 8
click at [101, 41] on div "Dashboard Main dashboard for Media Buying." at bounding box center [137, 53] width 125 height 32
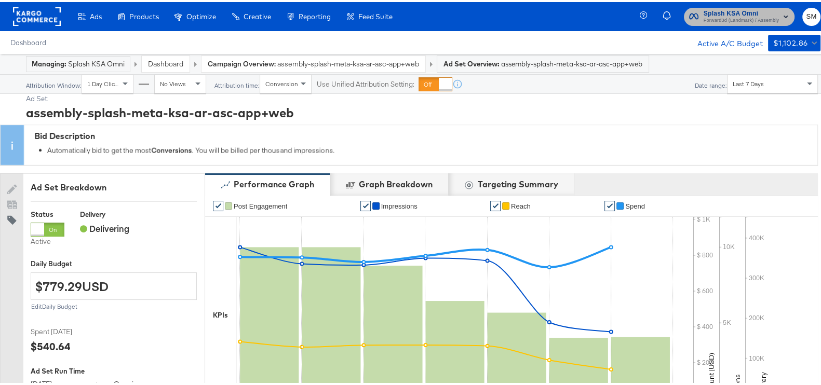
click at [689, 8] on span "Splash KSA Omni Forward3d (Landmark) / Assembly" at bounding box center [739, 14] width 100 height 17
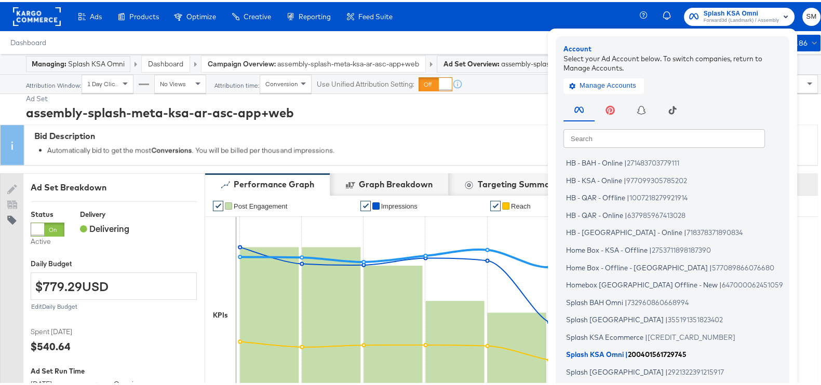
click at [576, 349] on span "Splash KSA Omni" at bounding box center [595, 352] width 58 height 8
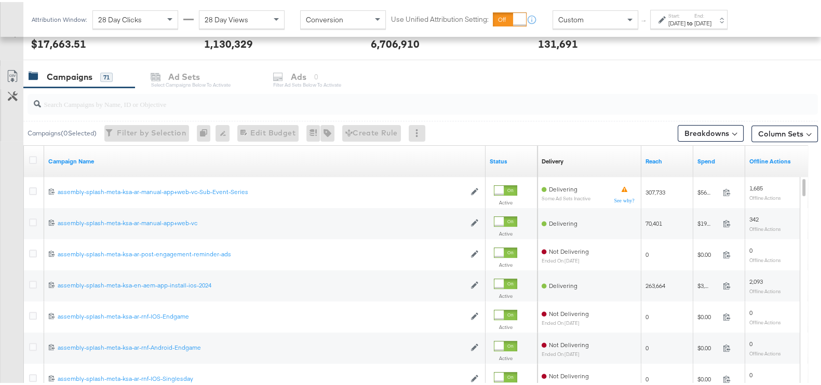
scroll to position [477, 0]
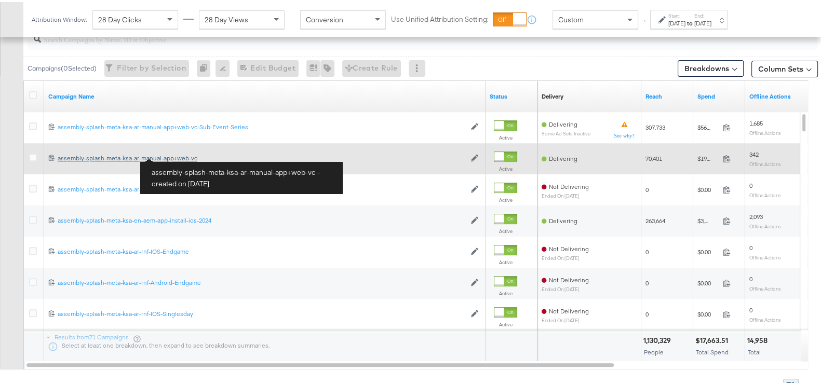
click at [179, 155] on div "assembly-splash-meta-ksa-ar-manual-app+web-vc assembly-splash-meta-ksa-ar-manua…" at bounding box center [261, 156] width 407 height 8
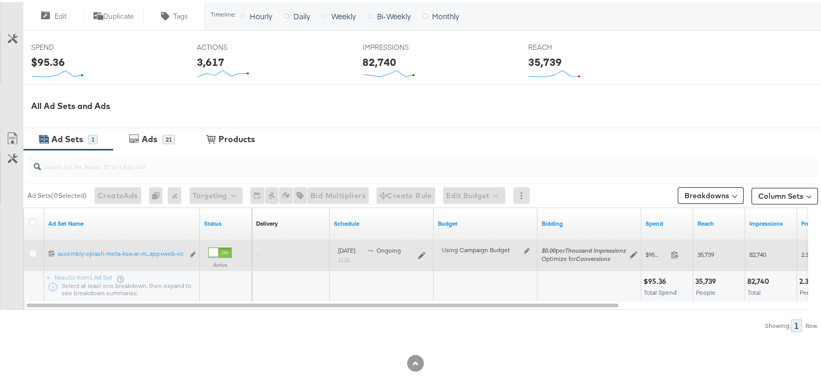
scroll to position [400, 0]
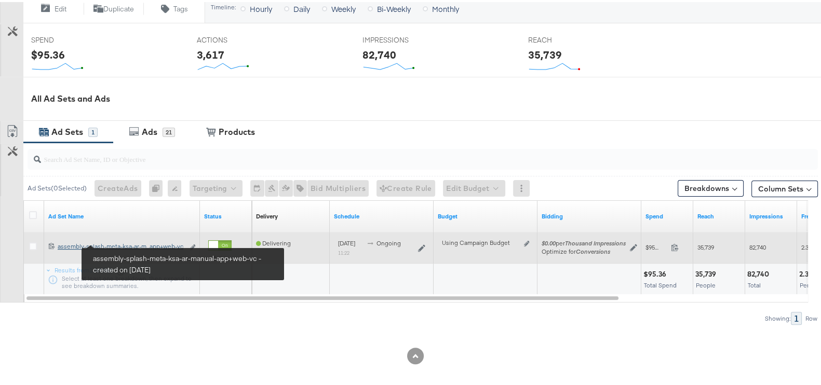
click at [148, 242] on div "assembly-splash-meta-ksa-ar-manual-app+web-vc assembly-splash-meta-ksa-ar-m...a…" at bounding box center [121, 244] width 126 height 8
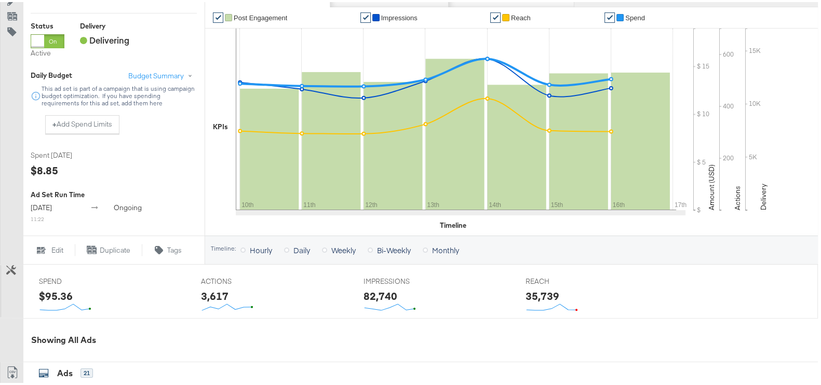
scroll to position [204, 0]
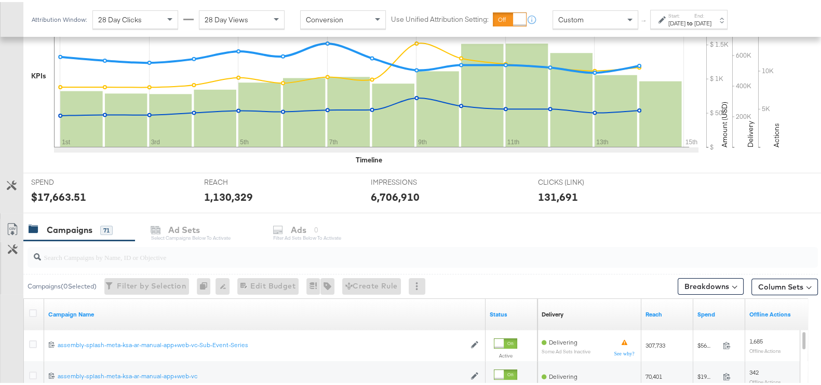
scroll to position [348, 0]
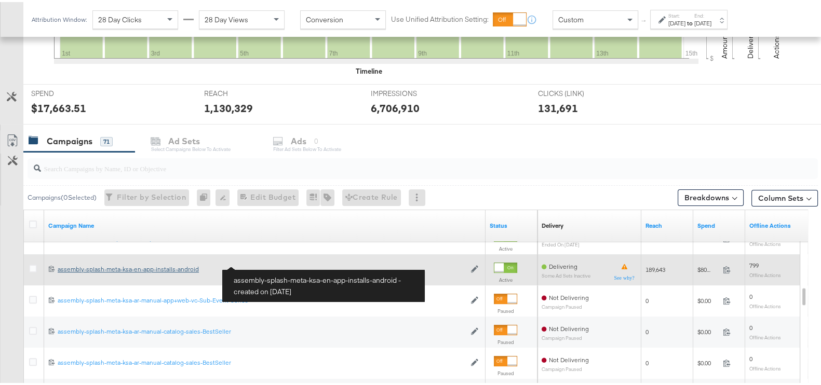
click at [164, 265] on div "assembly-splash-meta-ksa-en-app-installs-android assembly-splash-meta-ksa-en-ap…" at bounding box center [261, 267] width 407 height 8
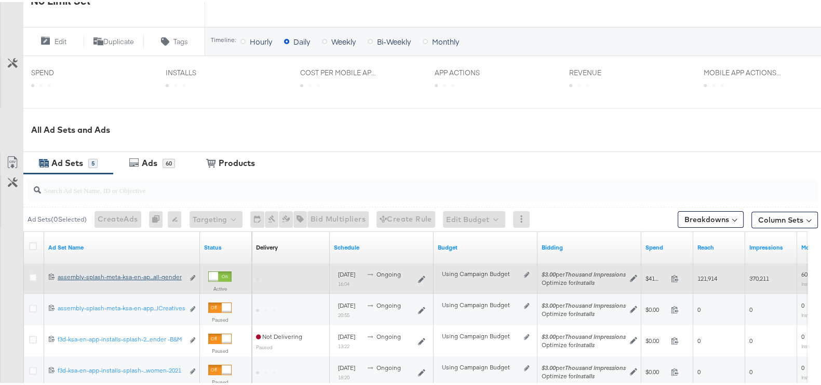
scroll to position [389, 0]
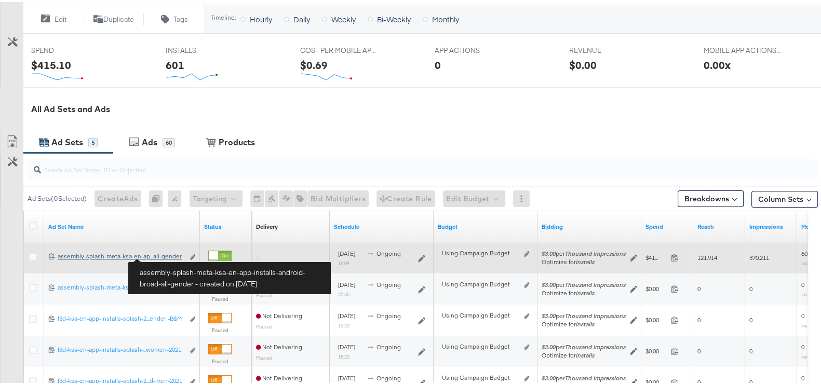
click at [167, 255] on div "assembly-splash-meta-ksa-en-app-installs-android-broad-all-gender assembly-spla…" at bounding box center [121, 255] width 126 height 8
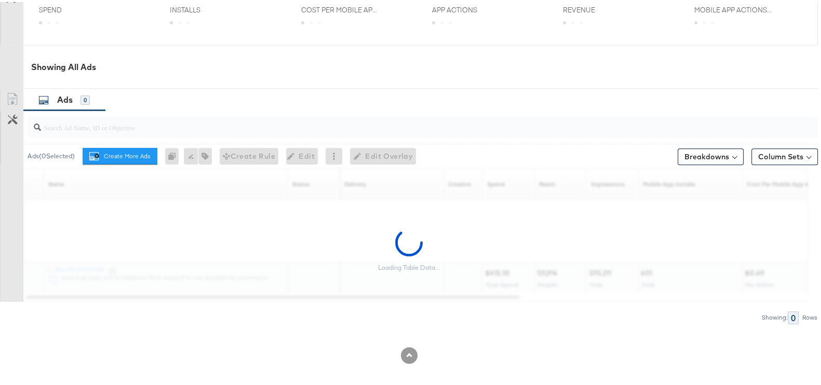
scroll to position [484, 0]
